Goal: Information Seeking & Learning: Find specific page/section

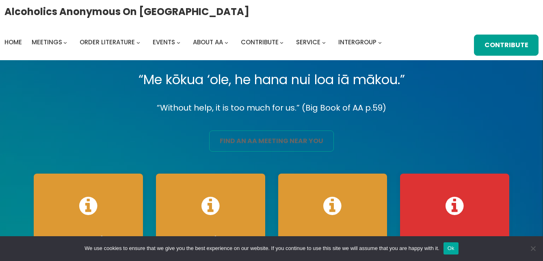
click at [269, 138] on link "find an aa meeting near you" at bounding box center [271, 140] width 124 height 21
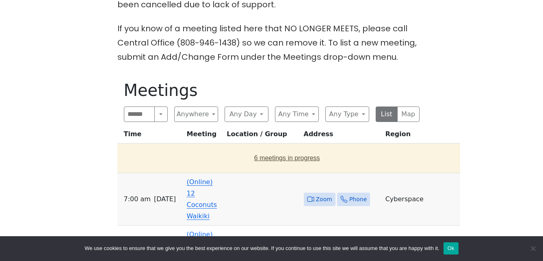
scroll to position [284, 0]
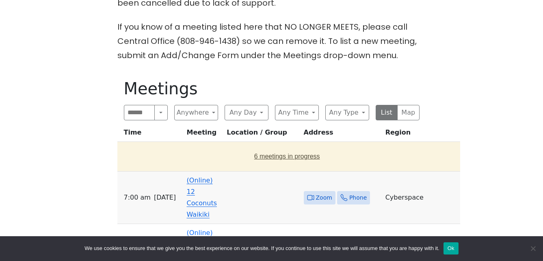
click at [262, 153] on button "6 meetings in progress" at bounding box center [287, 156] width 333 height 23
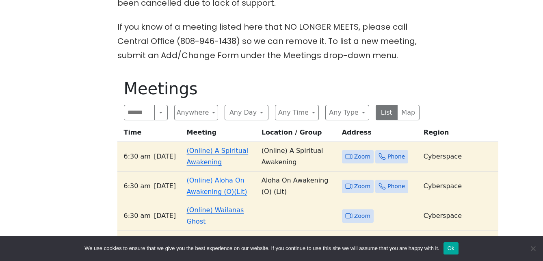
click at [230, 152] on link "(Online) A Spiritual Awakening" at bounding box center [218, 156] width 62 height 19
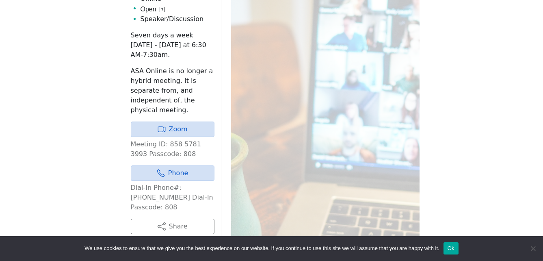
scroll to position [479, 0]
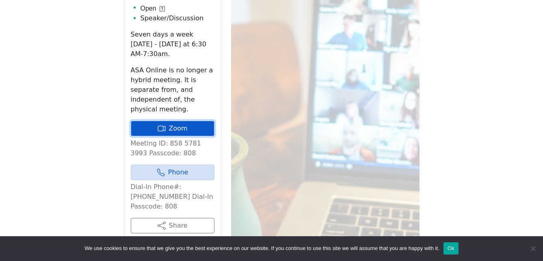
click at [195, 121] on link "Zoom" at bounding box center [173, 128] width 84 height 15
